Goal: Task Accomplishment & Management: Manage account settings

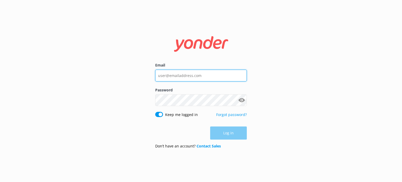
type input "[EMAIL_ADDRESS][DOMAIN_NAME]"
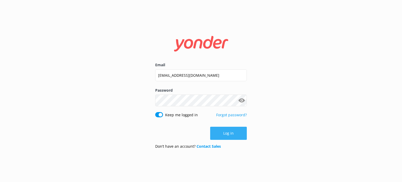
click at [240, 130] on button "Log in" at bounding box center [228, 133] width 37 height 13
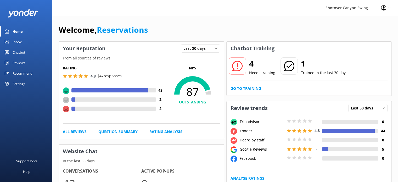
click at [21, 64] on div "Reviews" at bounding box center [19, 63] width 13 height 10
